Goal: Task Accomplishment & Management: Complete application form

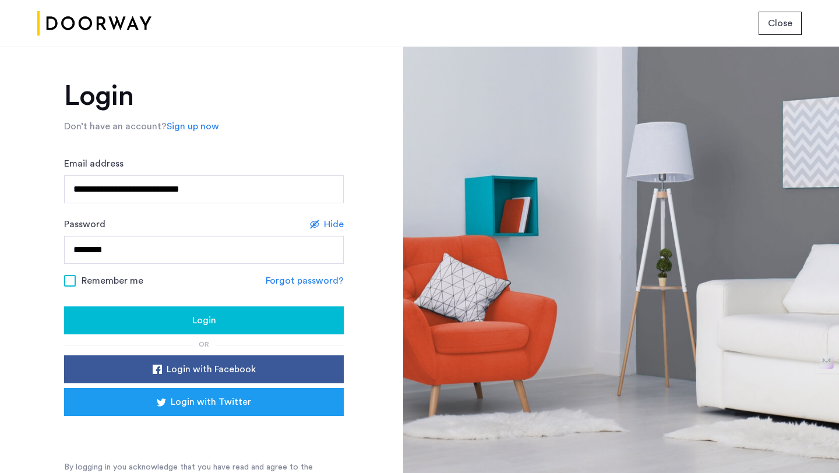
scroll to position [12, 0]
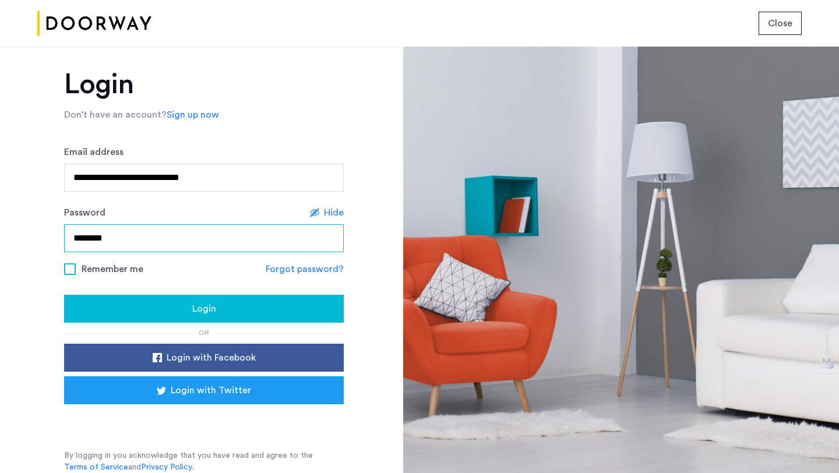
click at [209, 239] on input "********" at bounding box center [204, 238] width 280 height 28
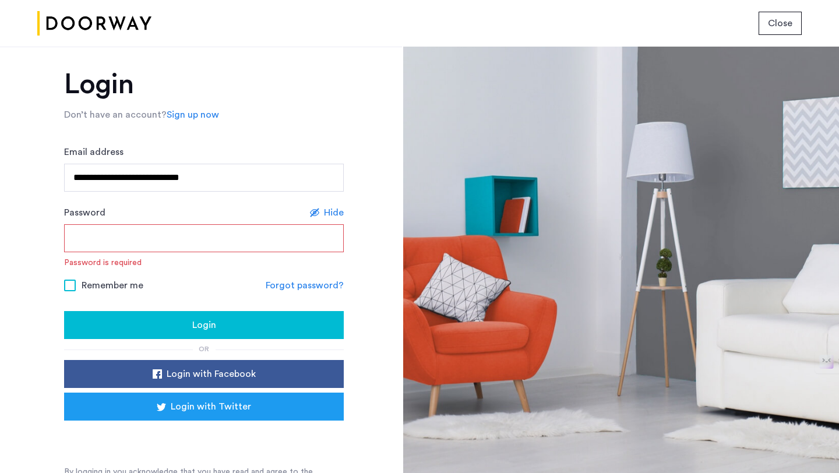
type input "*********"
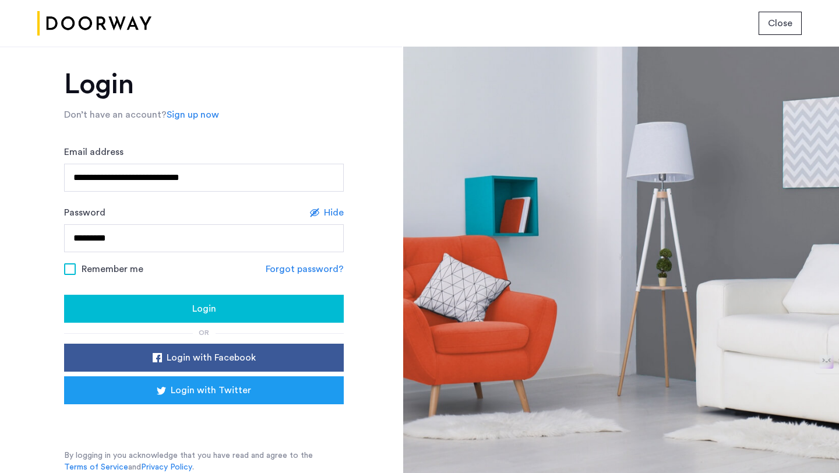
click at [185, 308] on div "Login" at bounding box center [203, 309] width 261 height 14
click at [203, 309] on span "Login" at bounding box center [204, 309] width 24 height 14
click at [196, 179] on input "**********" at bounding box center [204, 178] width 280 height 28
type input "**********"
click at [206, 308] on span "Login" at bounding box center [204, 309] width 24 height 14
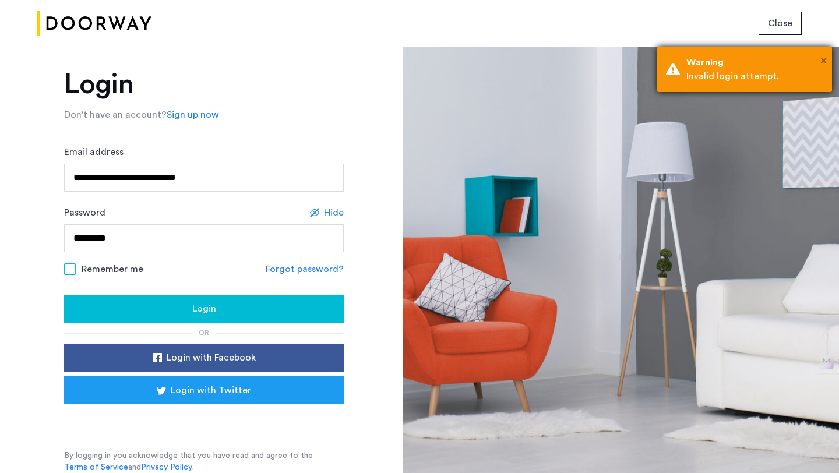
click at [822, 59] on span "×" at bounding box center [824, 61] width 6 height 12
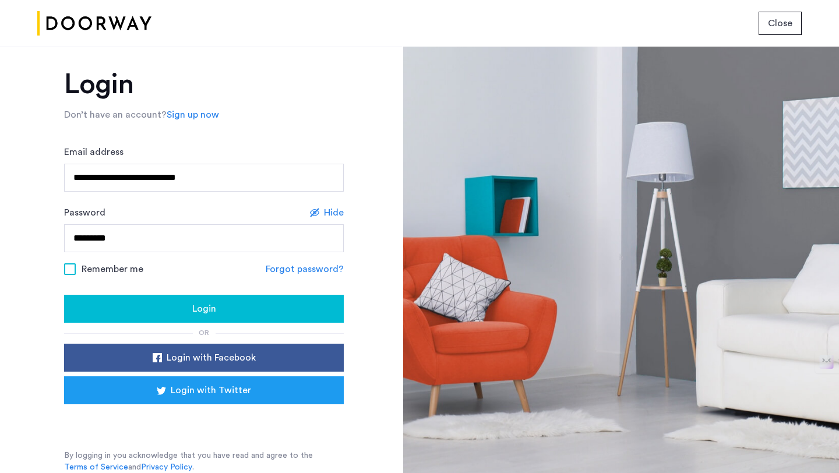
click at [782, 26] on span "Close" at bounding box center [780, 23] width 24 height 14
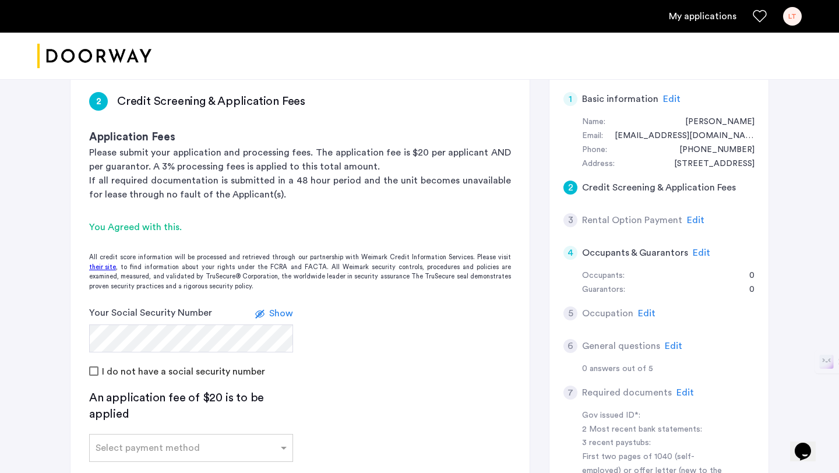
scroll to position [91, 0]
click at [706, 16] on link "My applications" at bounding box center [703, 16] width 68 height 14
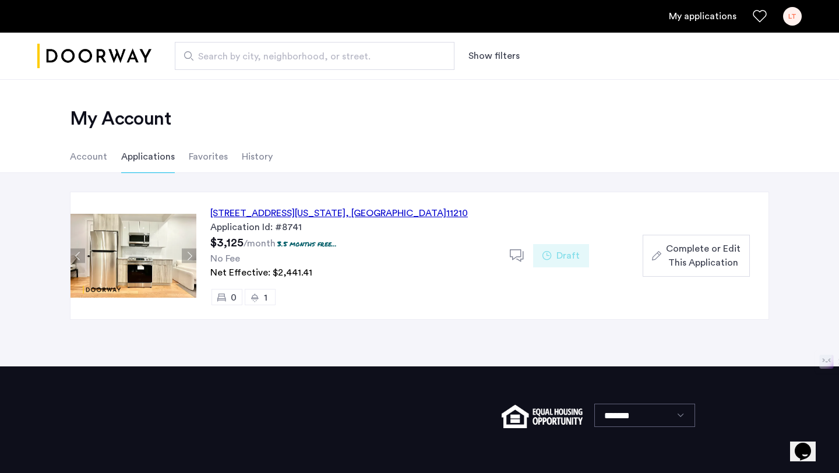
click at [307, 210] on div "[STREET_ADDRESS][US_STATE]" at bounding box center [339, 213] width 258 height 14
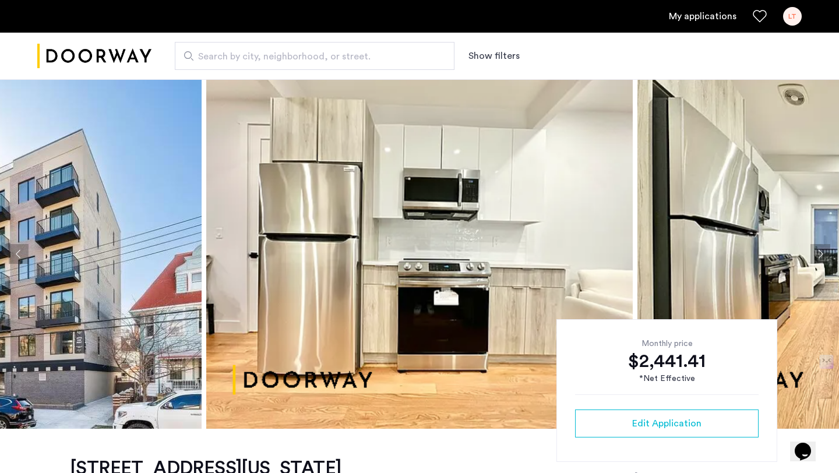
click at [699, 15] on link "My applications" at bounding box center [703, 16] width 68 height 14
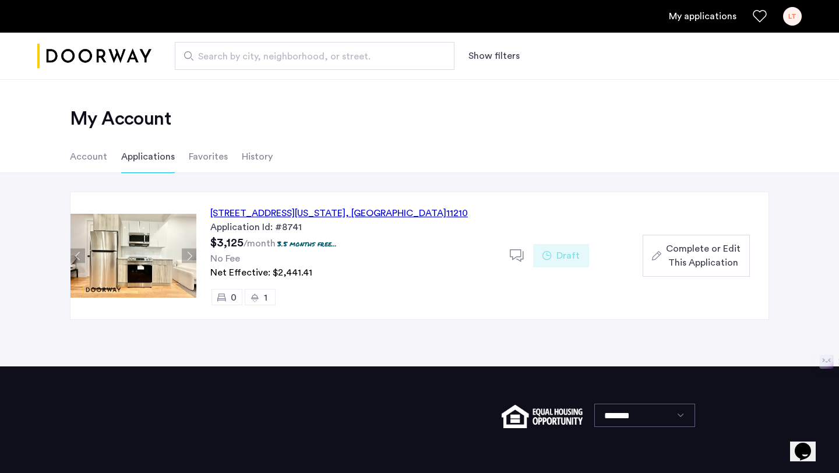
click at [706, 252] on span "Complete or Edit This Application" at bounding box center [703, 256] width 75 height 28
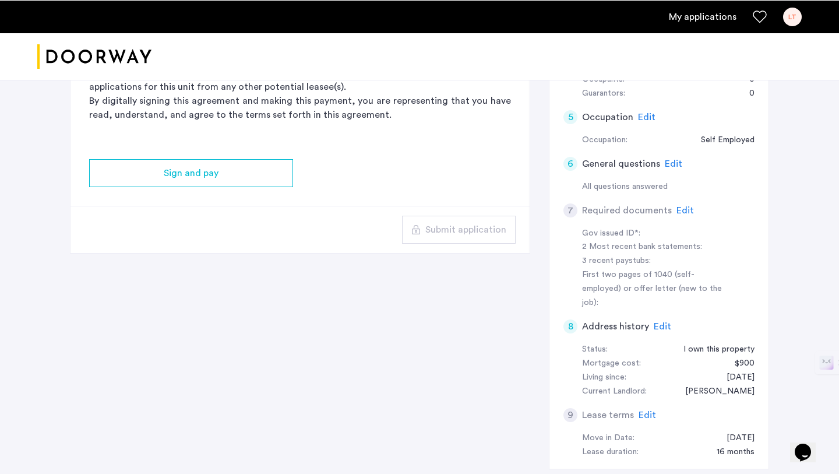
scroll to position [304, 0]
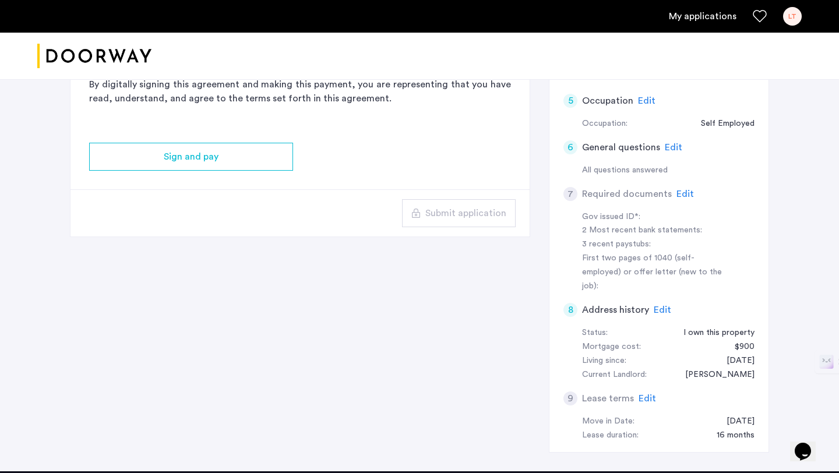
click at [681, 192] on span "Edit" at bounding box center [685, 193] width 17 height 9
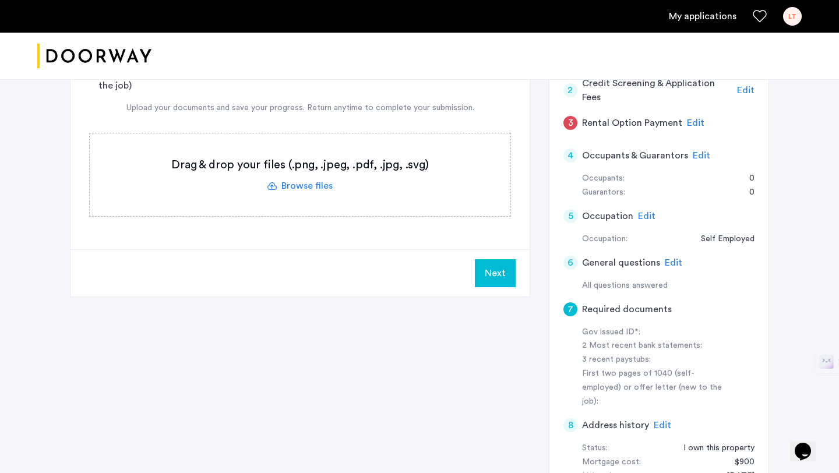
scroll to position [186, 0]
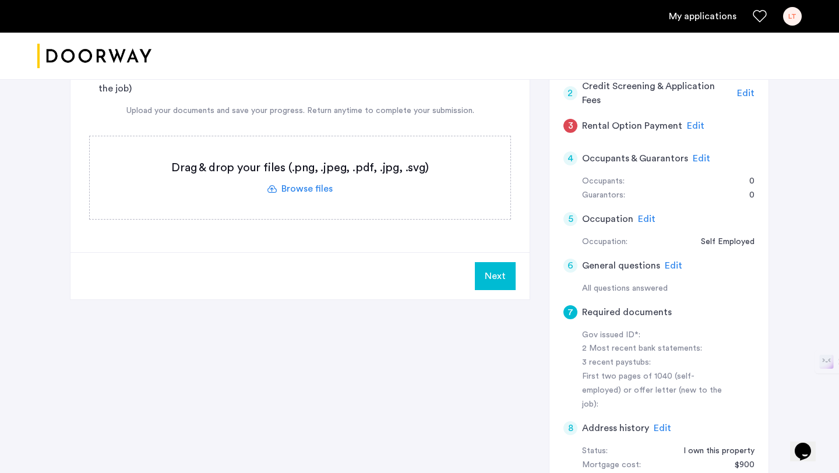
click at [302, 188] on label at bounding box center [300, 177] width 421 height 83
click at [0, 0] on input "file" at bounding box center [0, 0] width 0 height 0
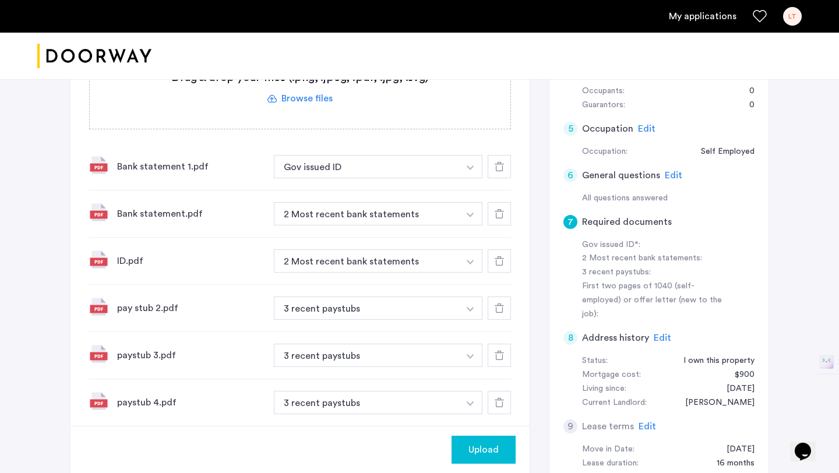
scroll to position [319, 0]
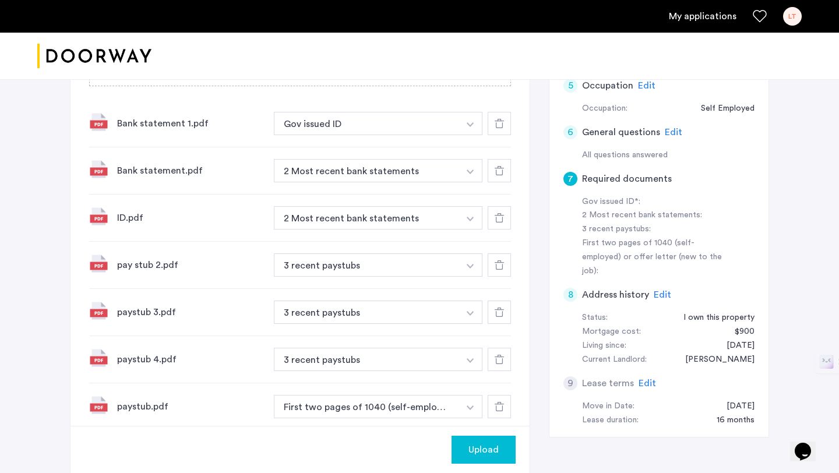
click at [488, 451] on span "Upload" at bounding box center [484, 450] width 30 height 14
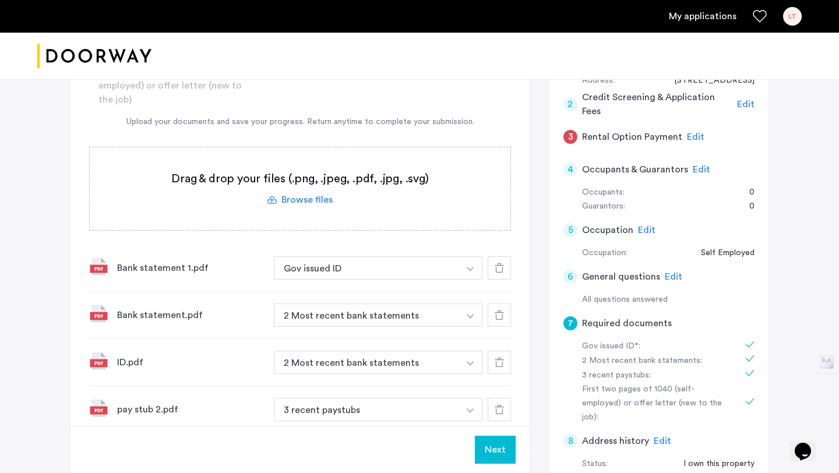
scroll to position [174, 0]
click at [688, 136] on span "Edit" at bounding box center [695, 137] width 17 height 9
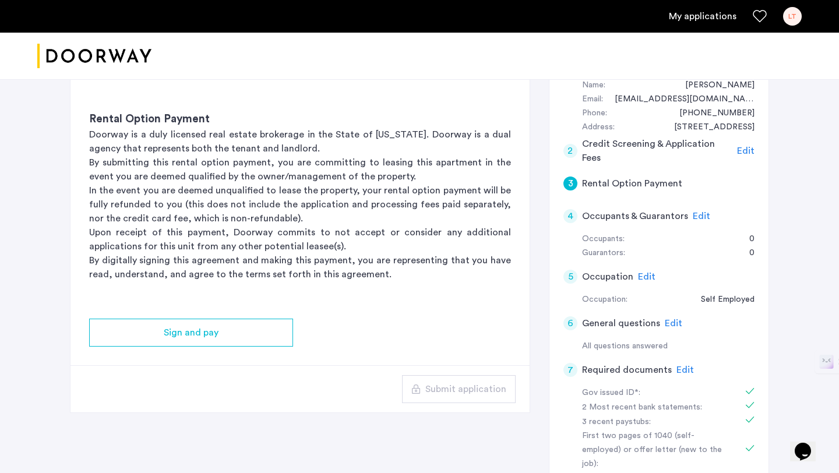
scroll to position [119, 0]
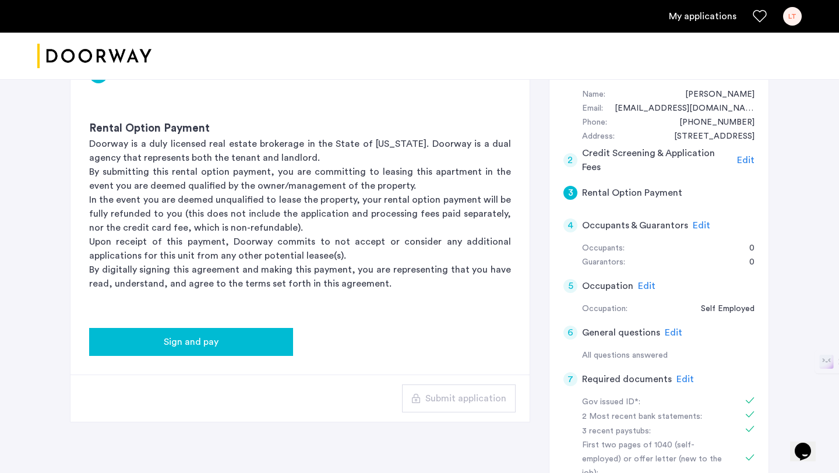
click at [198, 347] on span "Sign and pay" at bounding box center [191, 342] width 55 height 14
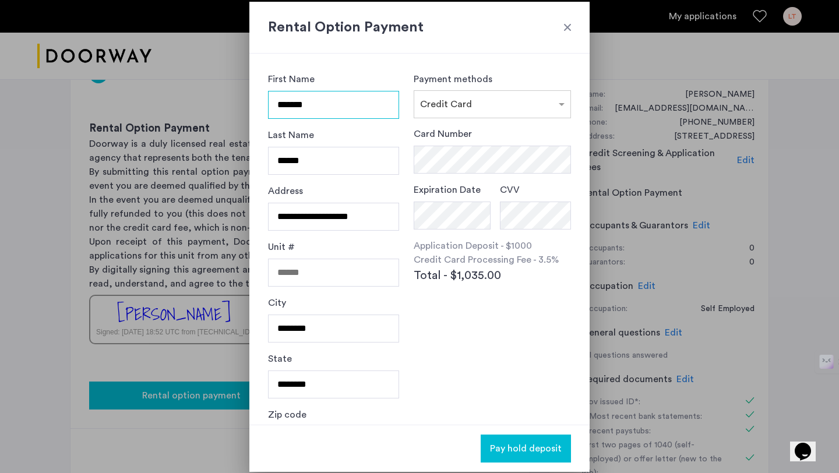
scroll to position [0, 0]
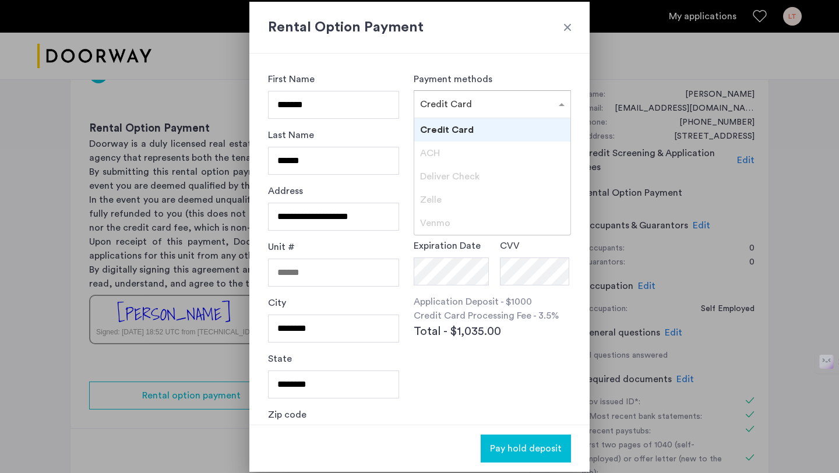
click at [556, 105] on span at bounding box center [563, 104] width 15 height 14
click at [469, 129] on span "Credit Card" at bounding box center [447, 129] width 54 height 9
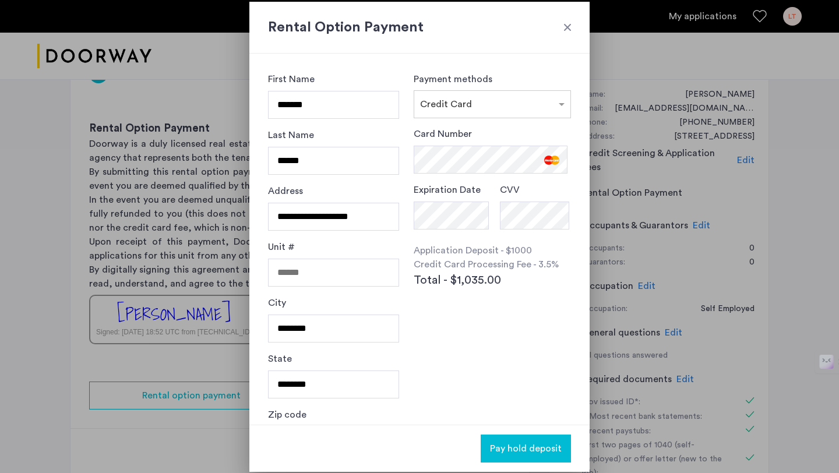
click at [481, 317] on div "Card Number Expiration Date CVV Application Deposit - $1000 Credit Card Process…" at bounding box center [492, 234] width 157 height 214
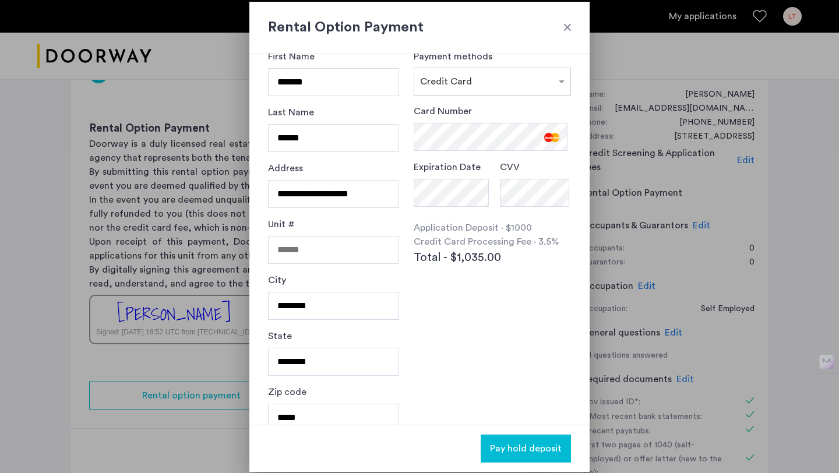
scroll to position [39, 0]
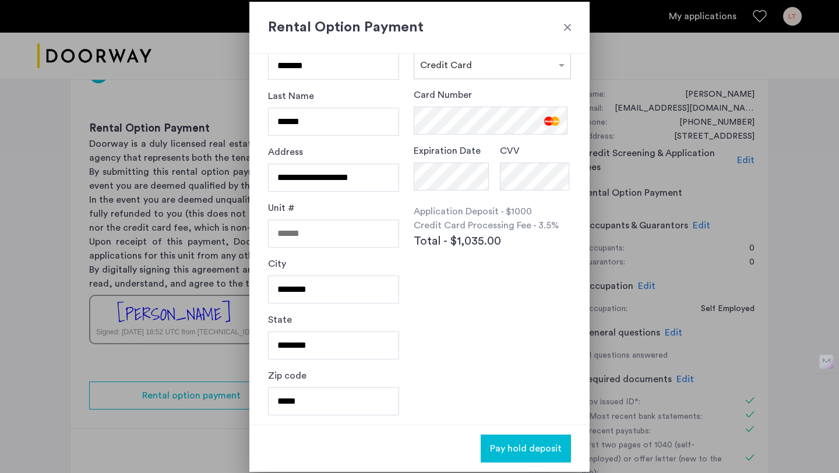
click at [516, 442] on span "Pay hold deposit" at bounding box center [526, 449] width 72 height 14
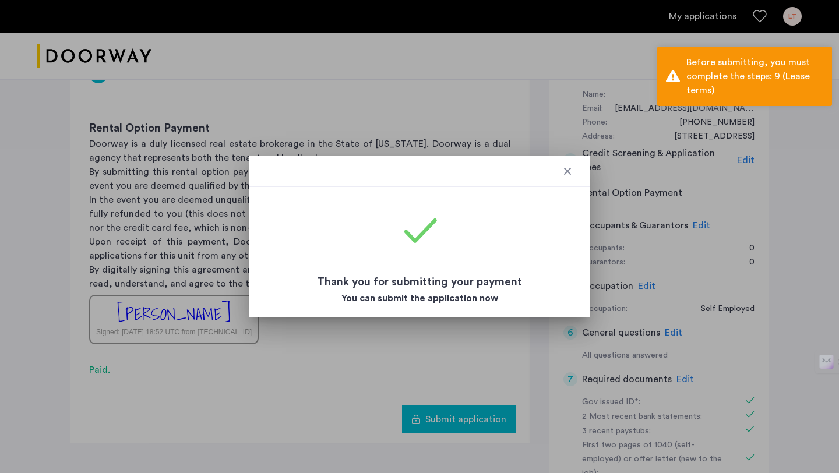
click at [564, 172] on div at bounding box center [568, 172] width 12 height 12
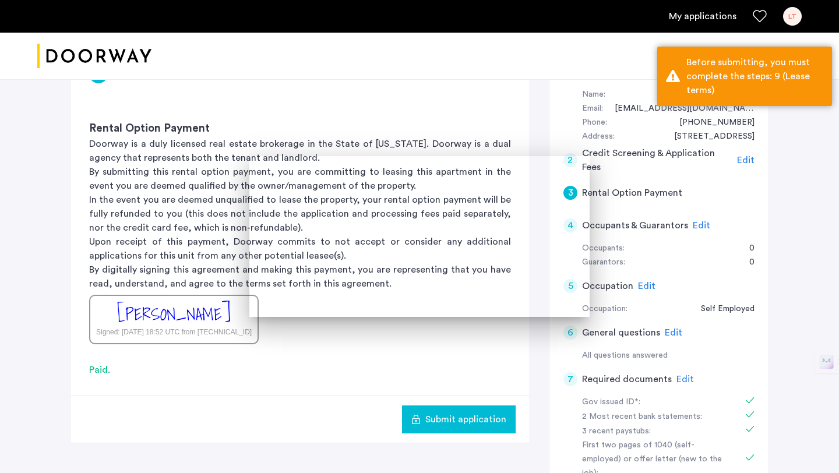
scroll to position [119, 0]
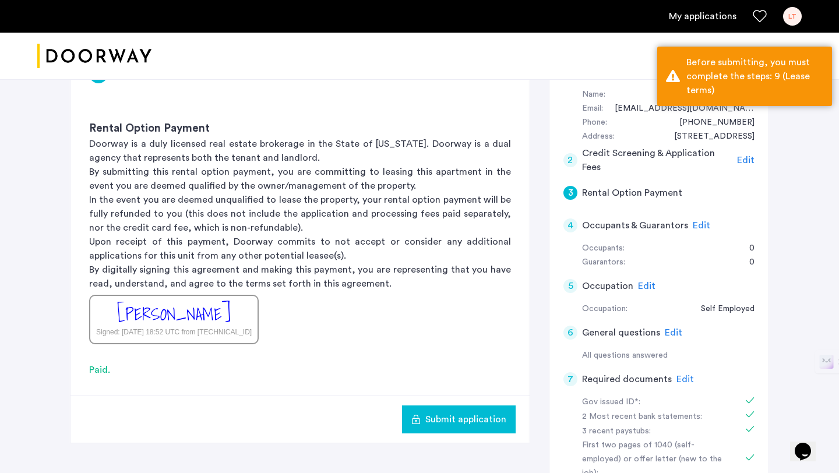
click at [453, 418] on span "Submit application" at bounding box center [465, 420] width 81 height 14
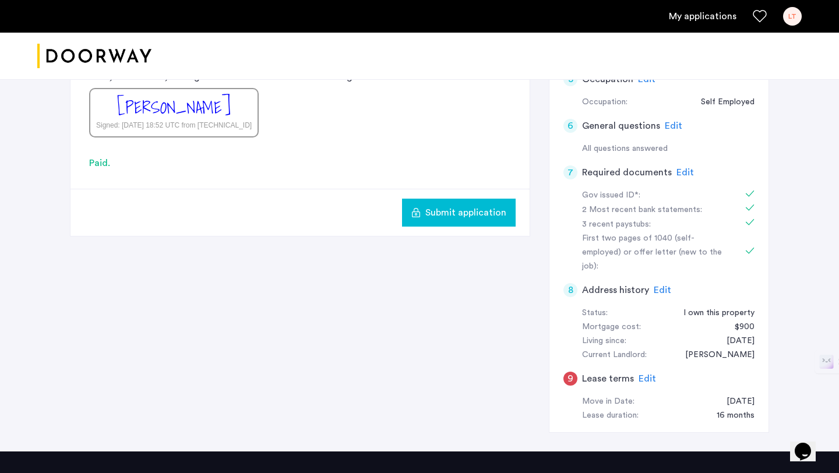
scroll to position [295, 0]
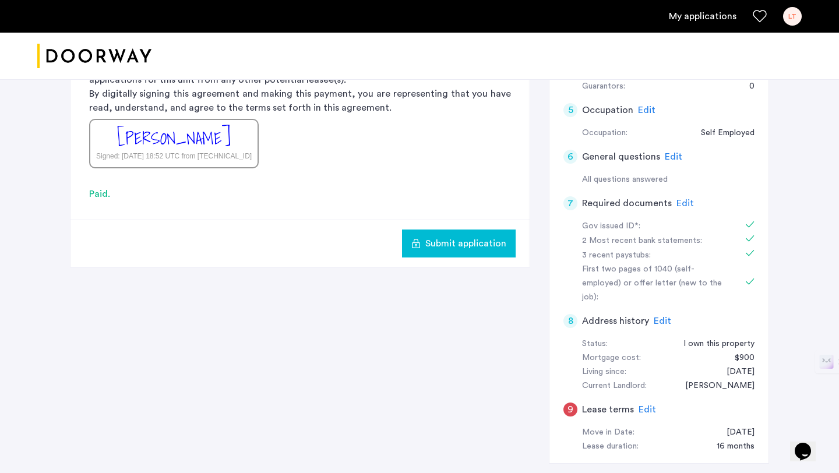
click at [647, 405] on span "Edit" at bounding box center [647, 409] width 17 height 9
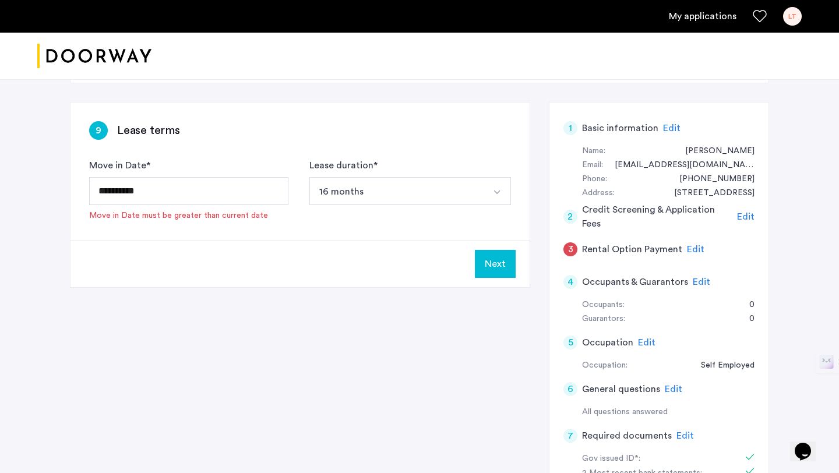
scroll to position [0, 0]
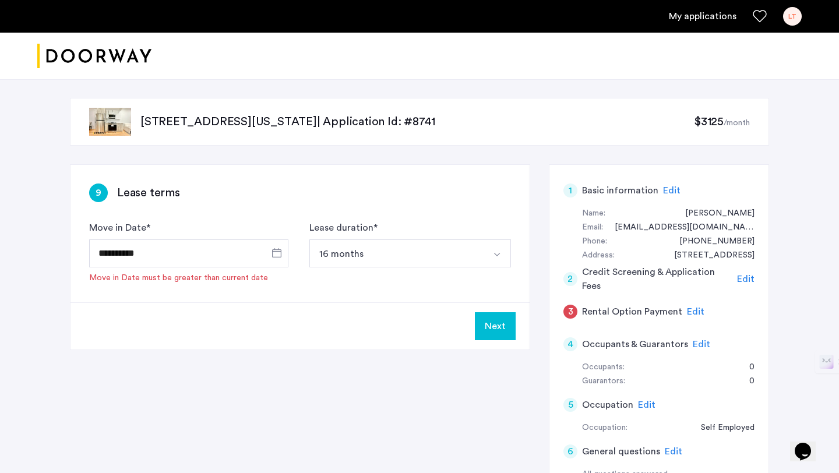
click at [450, 253] on button "16 months" at bounding box center [396, 254] width 174 height 28
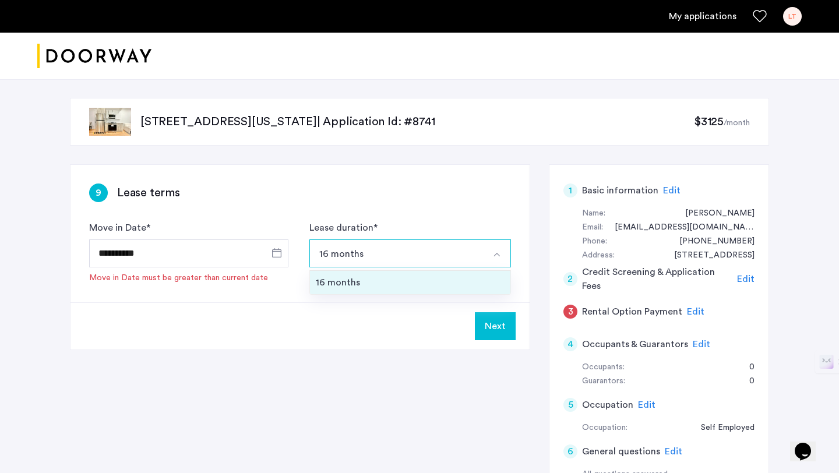
click at [389, 287] on div "16 months" at bounding box center [410, 283] width 189 height 14
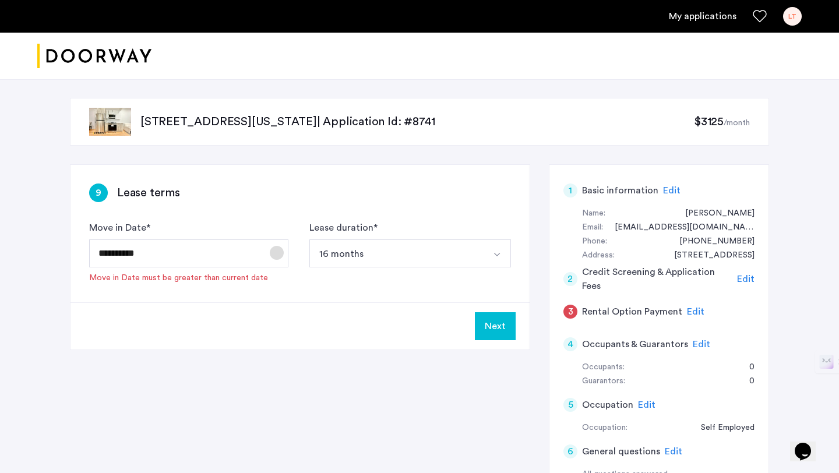
click at [277, 252] on span "Open calendar" at bounding box center [277, 253] width 28 height 28
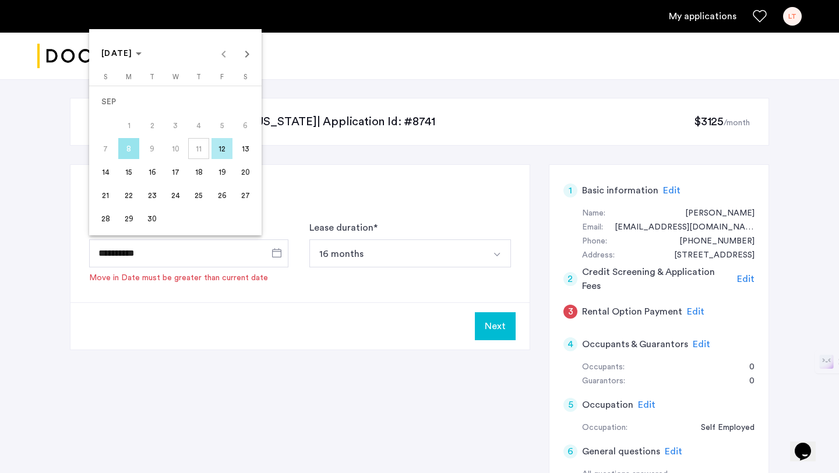
click at [224, 152] on span "12" at bounding box center [222, 148] width 21 height 21
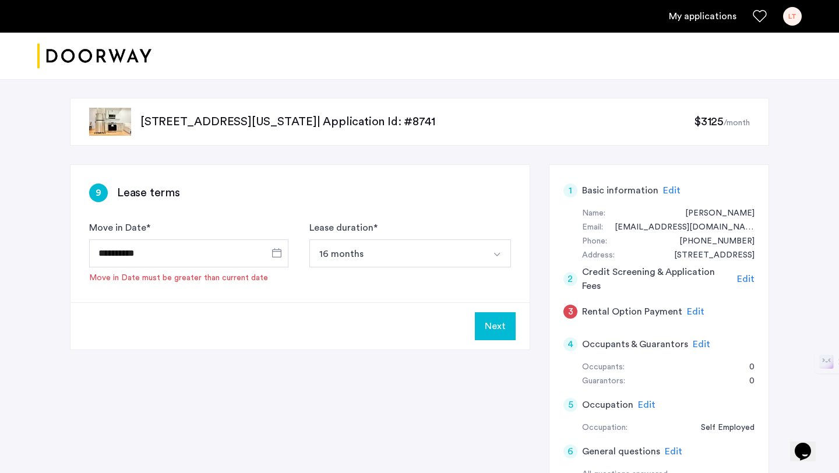
type input "**********"
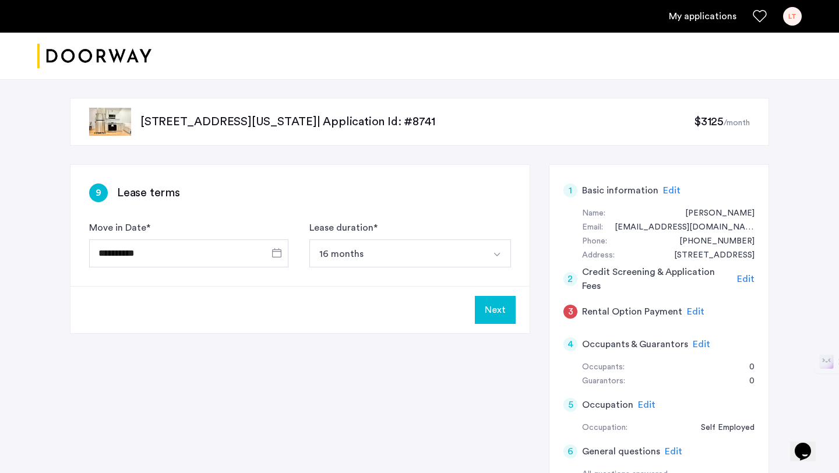
click at [498, 306] on button "Next" at bounding box center [495, 310] width 41 height 28
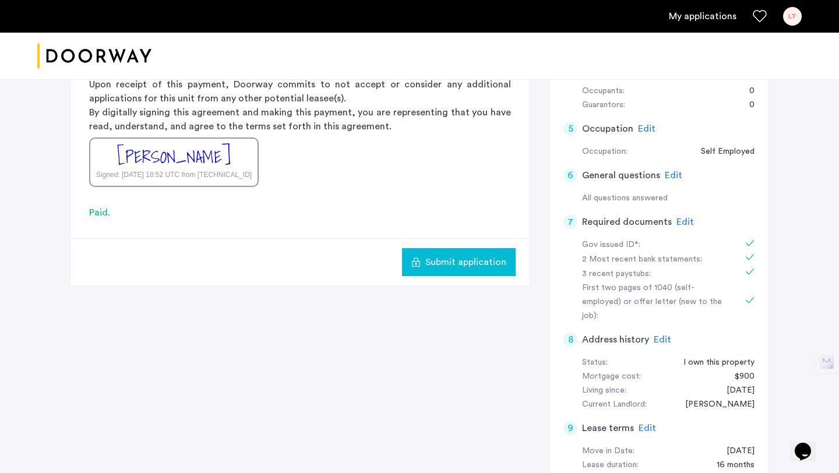
scroll to position [284, 0]
